Goal: Navigation & Orientation: Find specific page/section

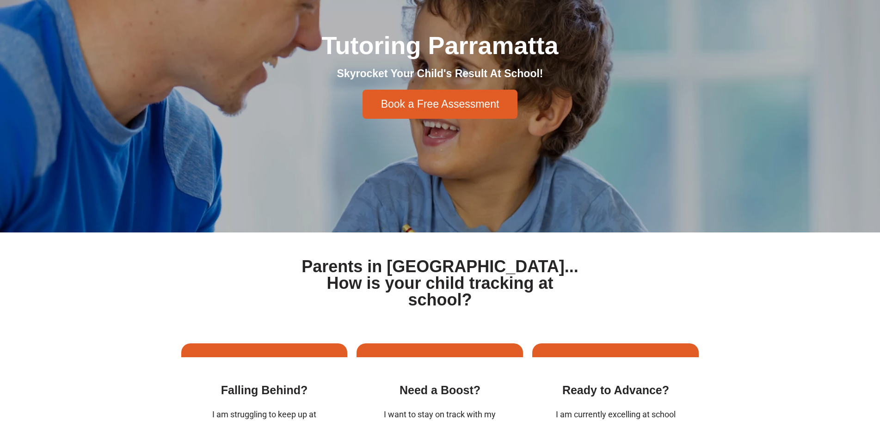
scroll to position [46, 0]
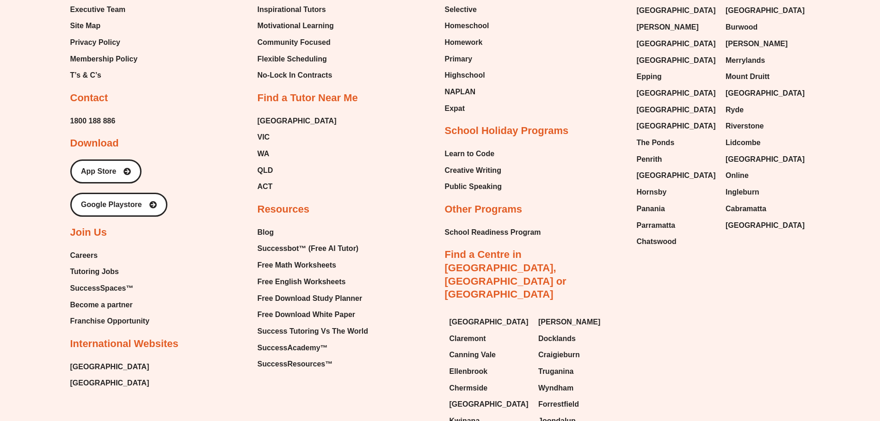
scroll to position [4700, 0]
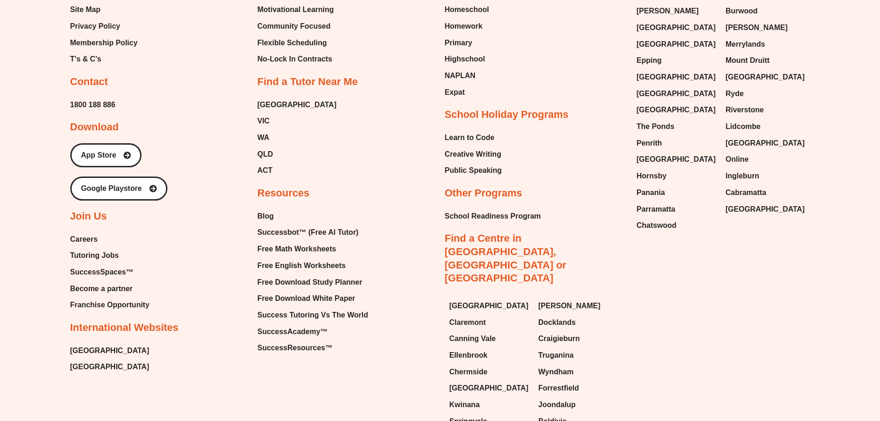
click at [86, 247] on span "Careers" at bounding box center [84, 240] width 28 height 14
click at [100, 263] on span "Tutoring Jobs" at bounding box center [94, 256] width 49 height 14
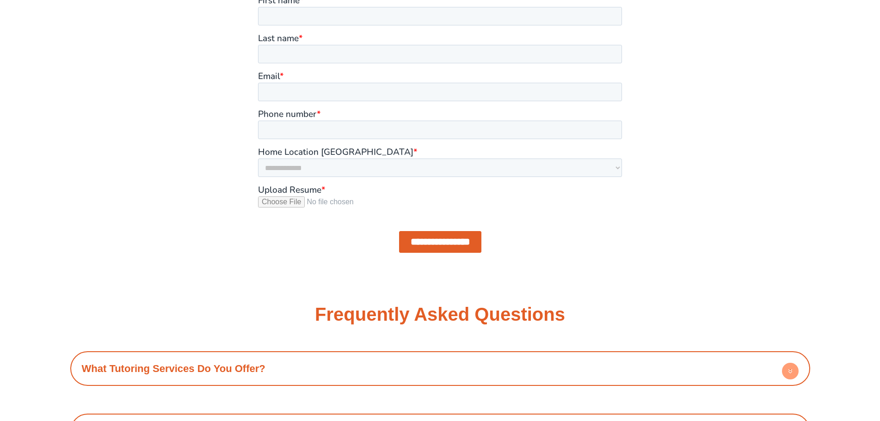
scroll to position [786, 0]
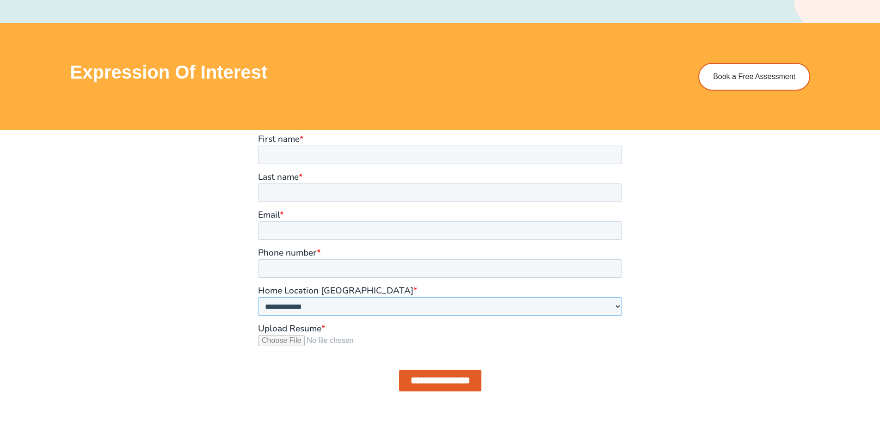
click at [274, 299] on select "**********" at bounding box center [440, 306] width 364 height 19
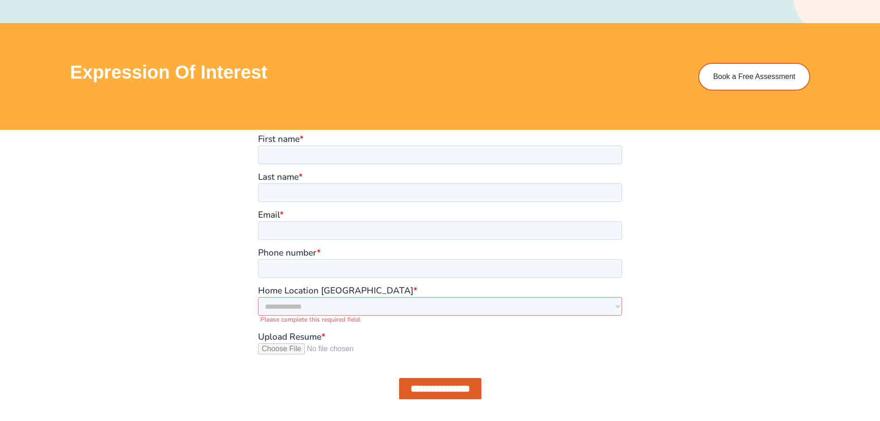
click at [204, 298] on div at bounding box center [440, 267] width 527 height 274
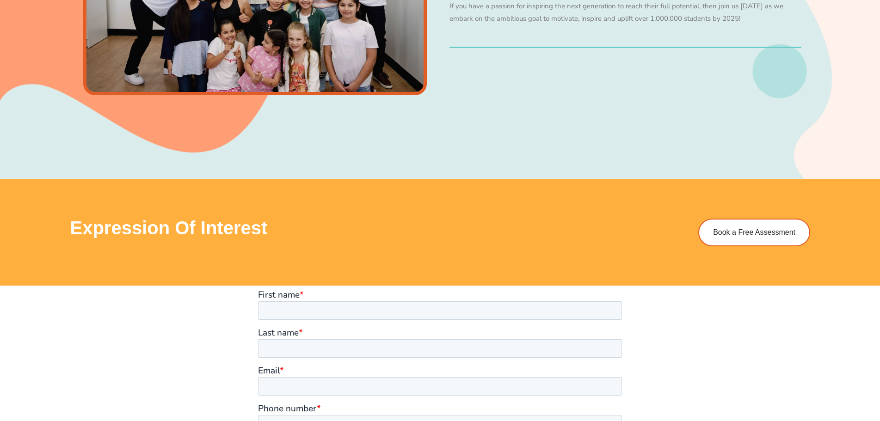
scroll to position [833, 0]
